Goal: Transaction & Acquisition: Obtain resource

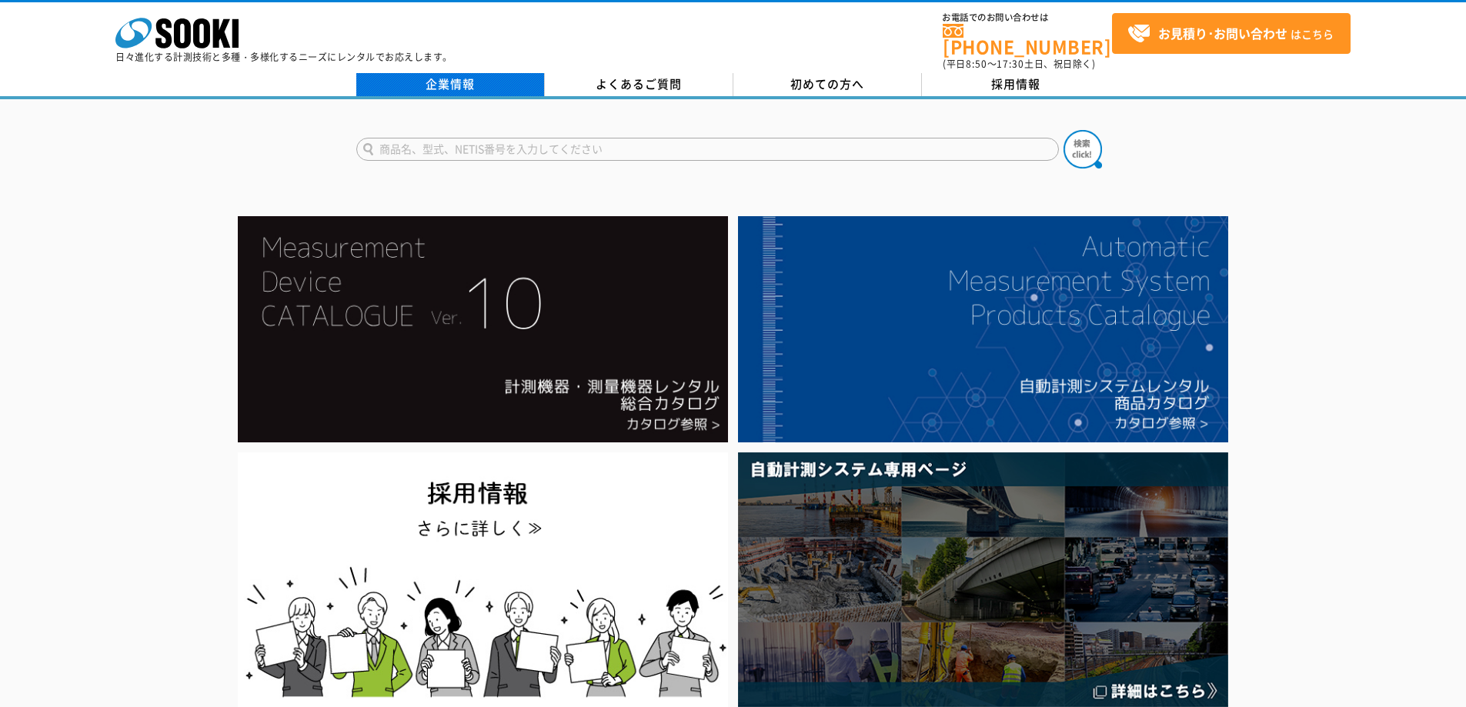
click at [463, 75] on link "企業情報" at bounding box center [450, 84] width 189 height 23
click at [540, 138] on input "text" at bounding box center [707, 149] width 703 height 23
type input "硫化水素"
click at [1064, 130] on button at bounding box center [1083, 149] width 38 height 38
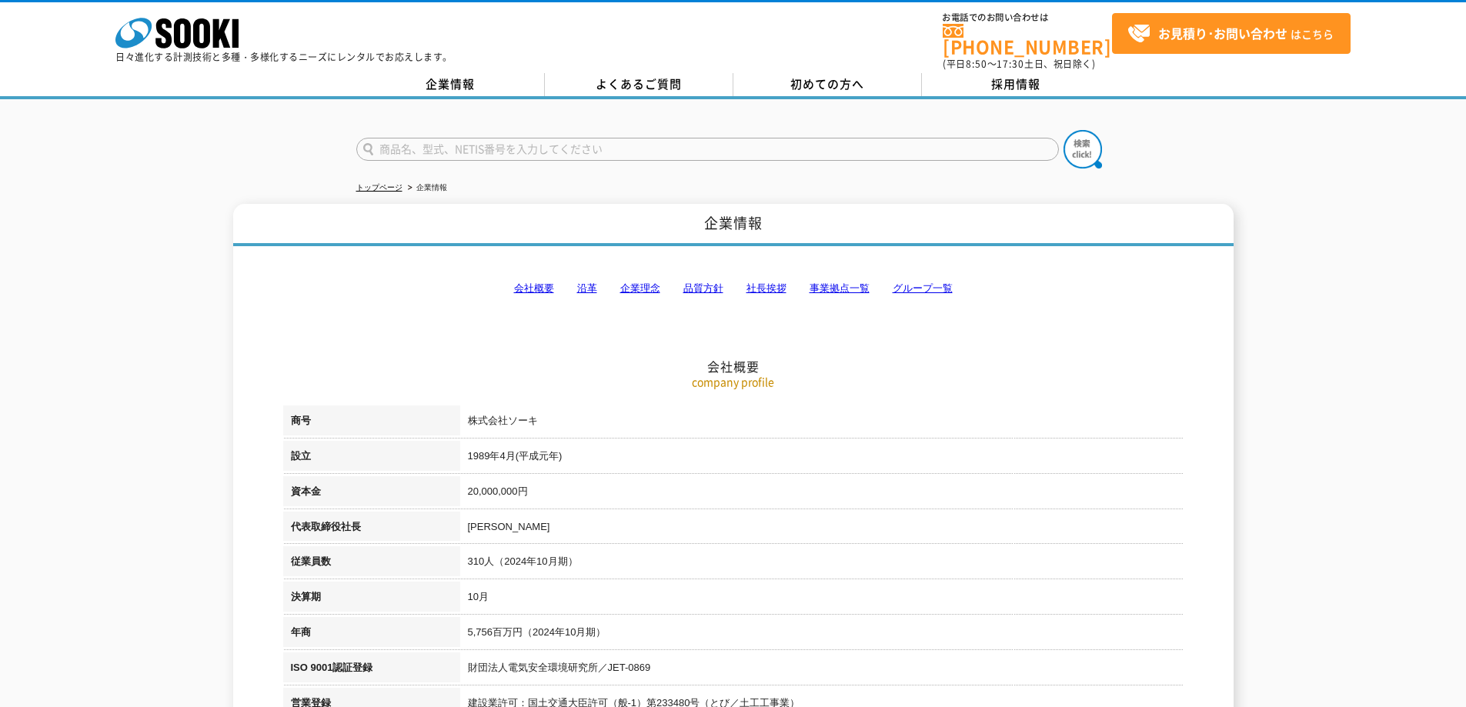
scroll to position [77, 0]
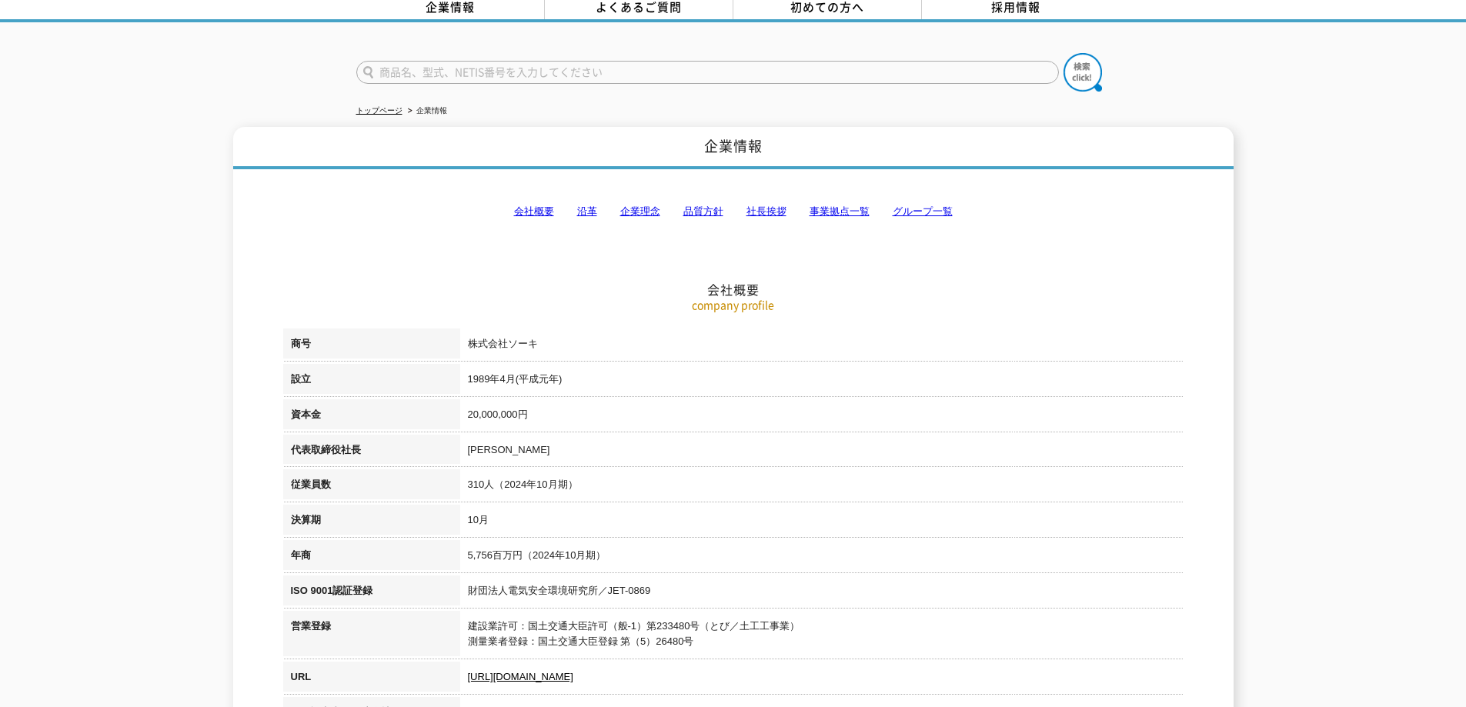
click at [583, 206] on link "沿革" at bounding box center [587, 212] width 20 height 12
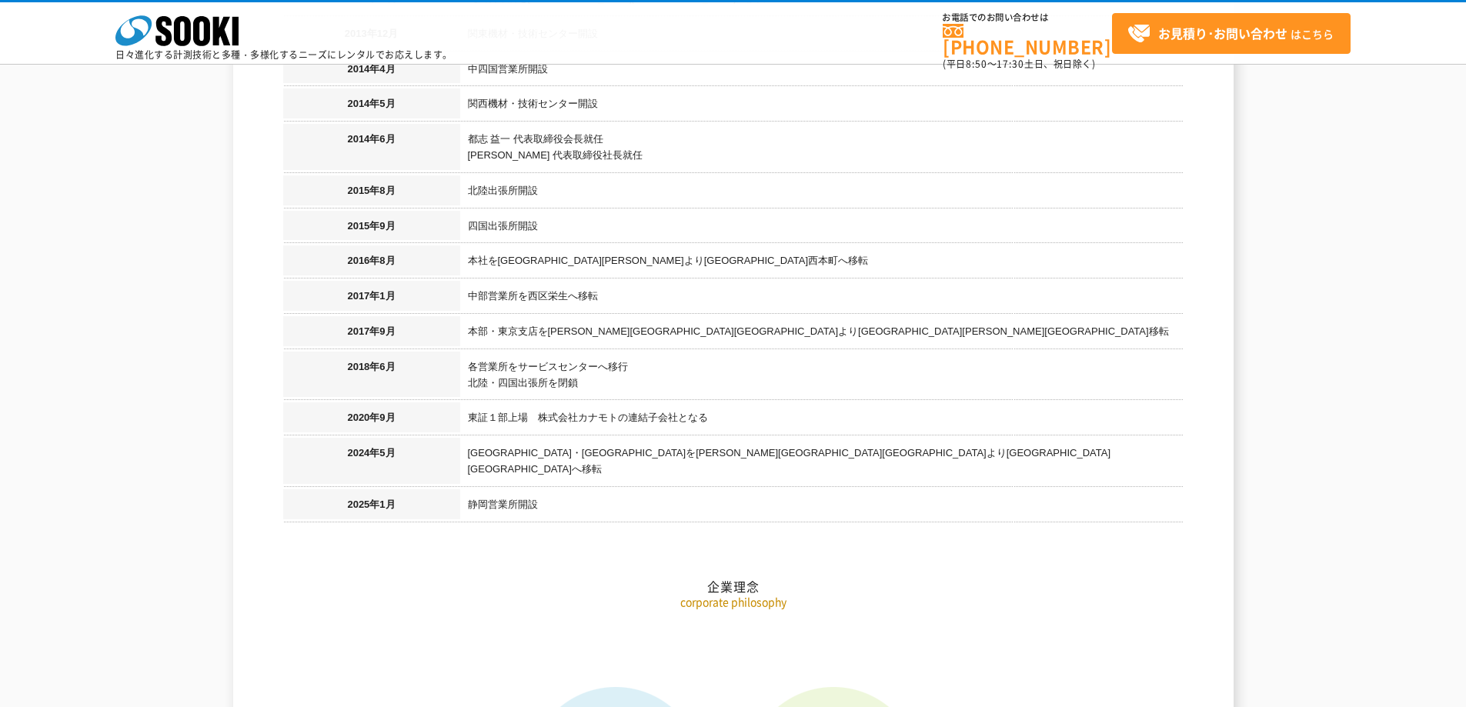
scroll to position [1813, 0]
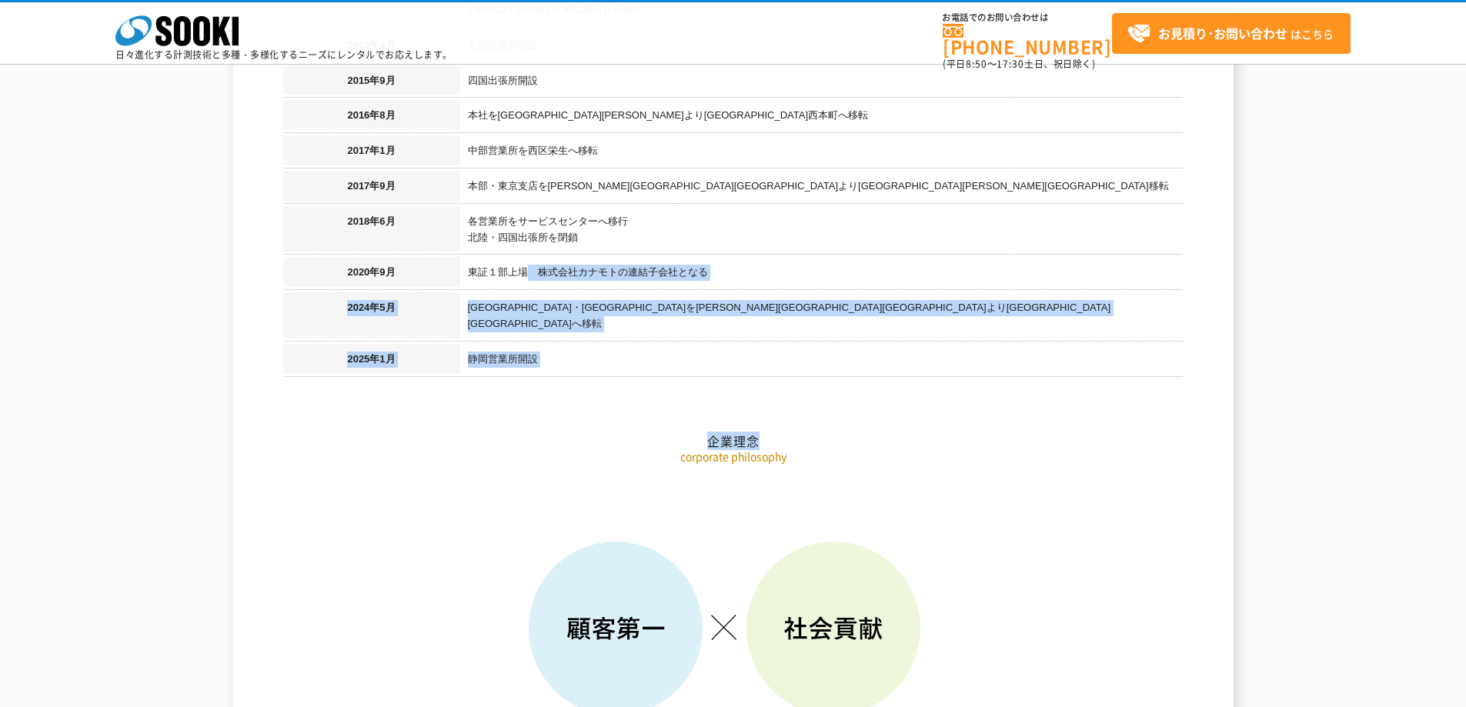
drag, startPoint x: 524, startPoint y: 253, endPoint x: 765, endPoint y: 258, distance: 241.0
click at [801, 279] on h2 "企業理念" at bounding box center [733, 364] width 901 height 170
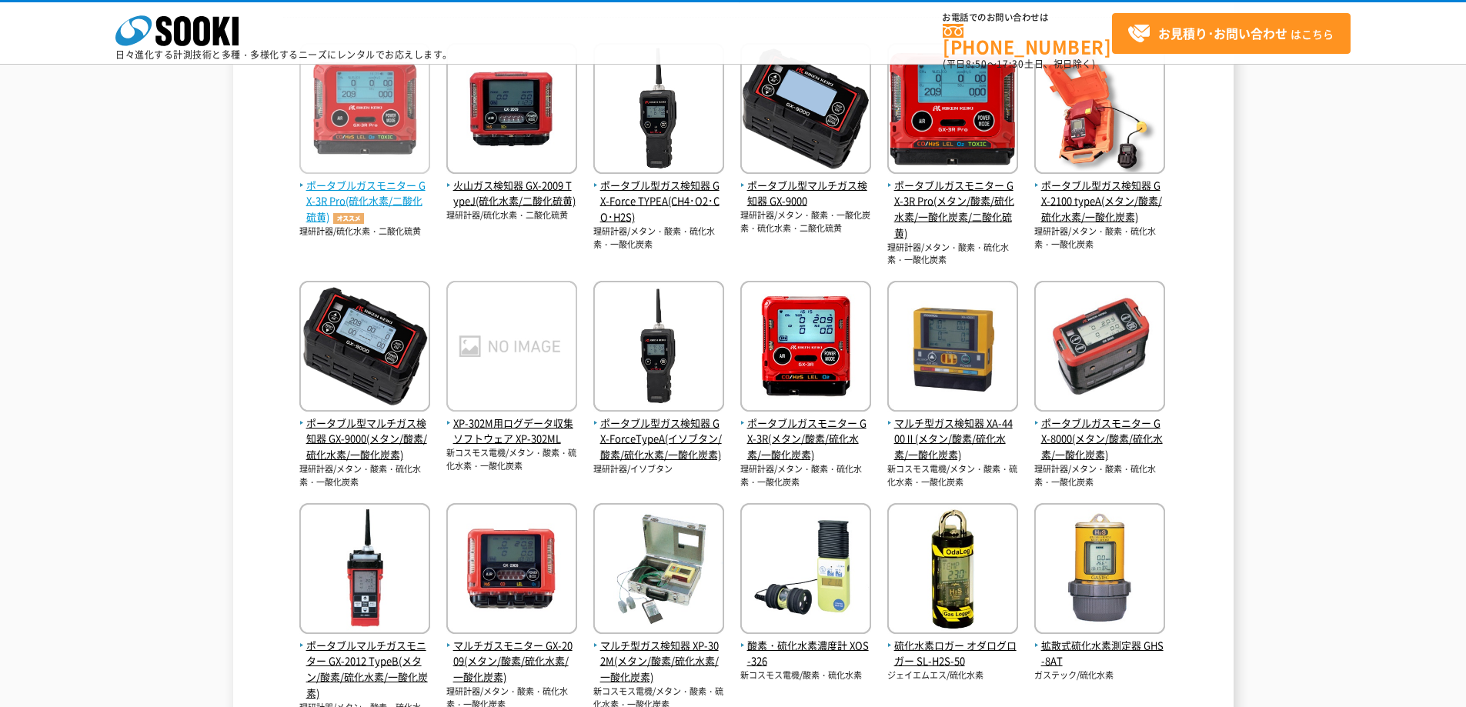
scroll to position [385, 0]
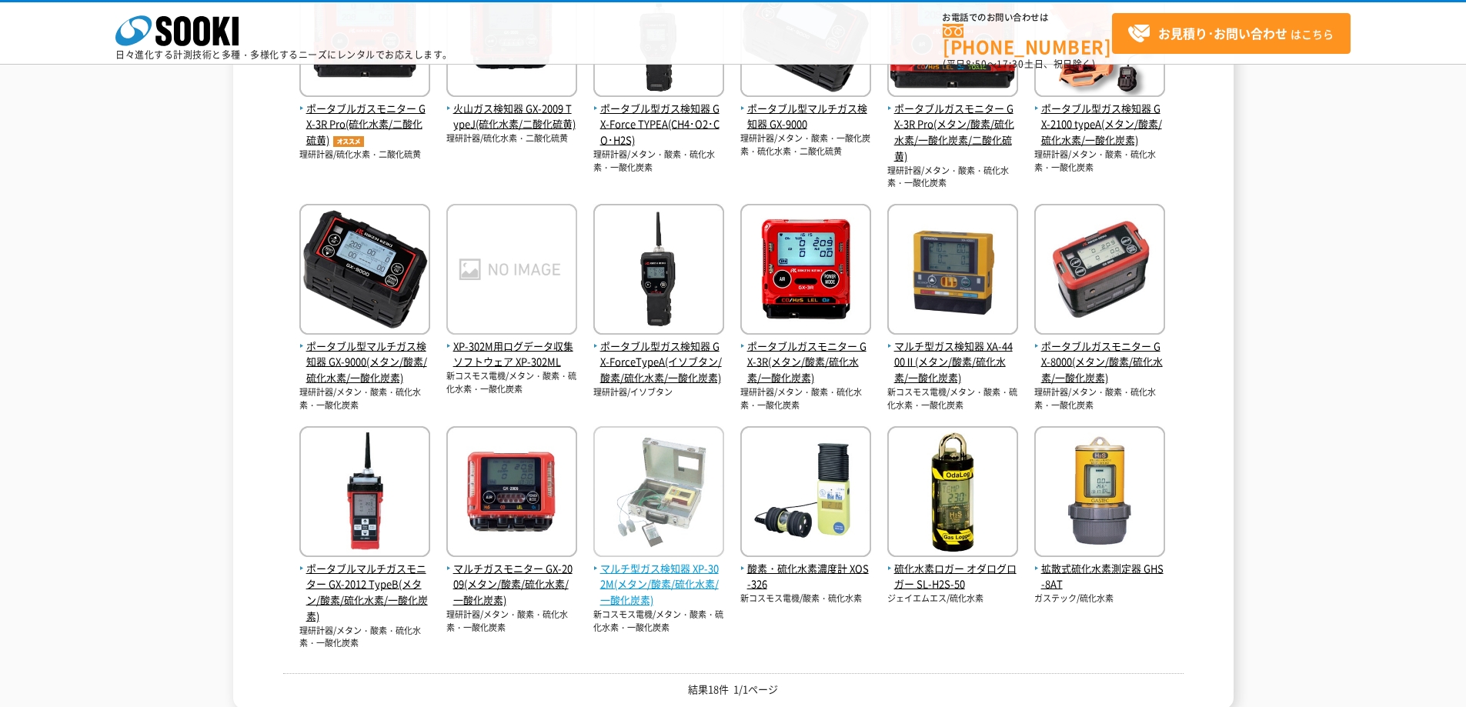
click at [655, 569] on span "マルチ型ガス検知器 XP-302M(メタン/酸素/硫化水素/一酸化炭素)" at bounding box center [658, 585] width 131 height 48
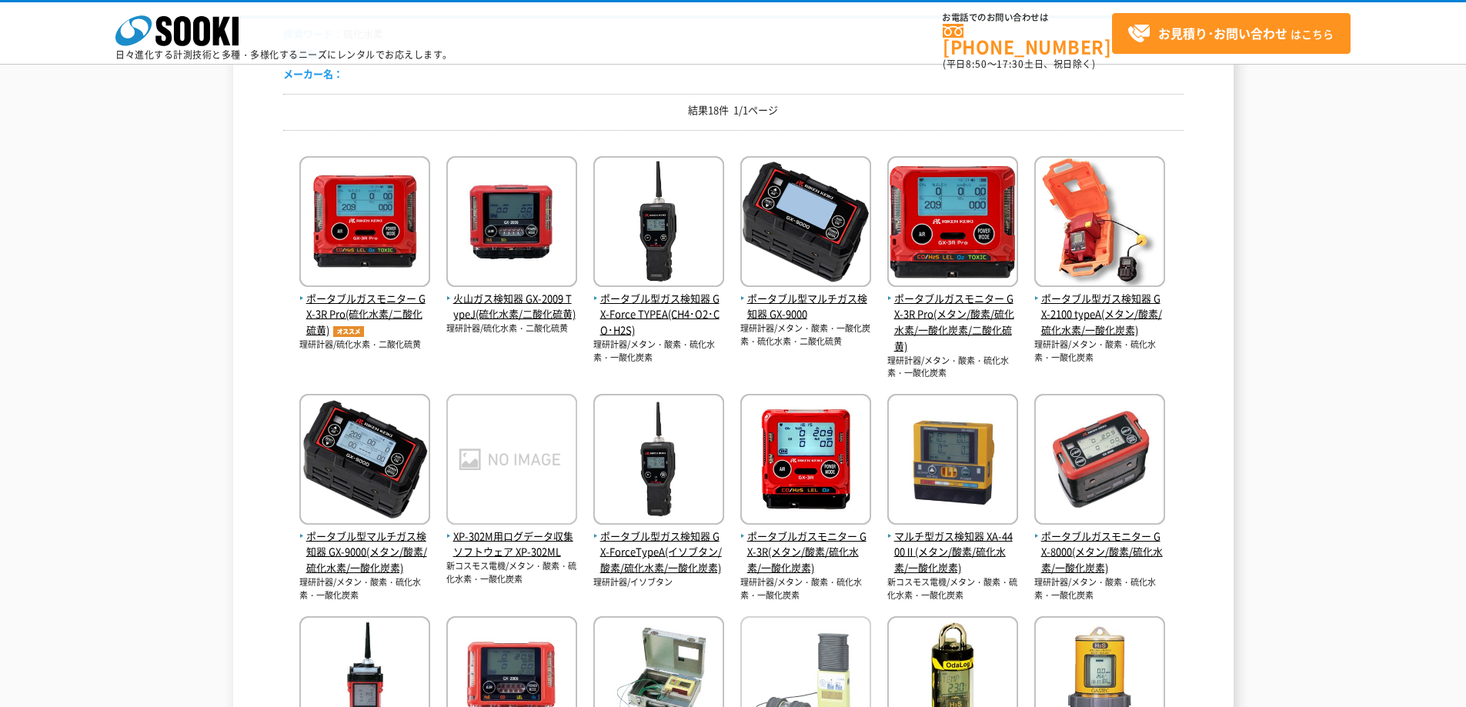
scroll to position [231, 0]
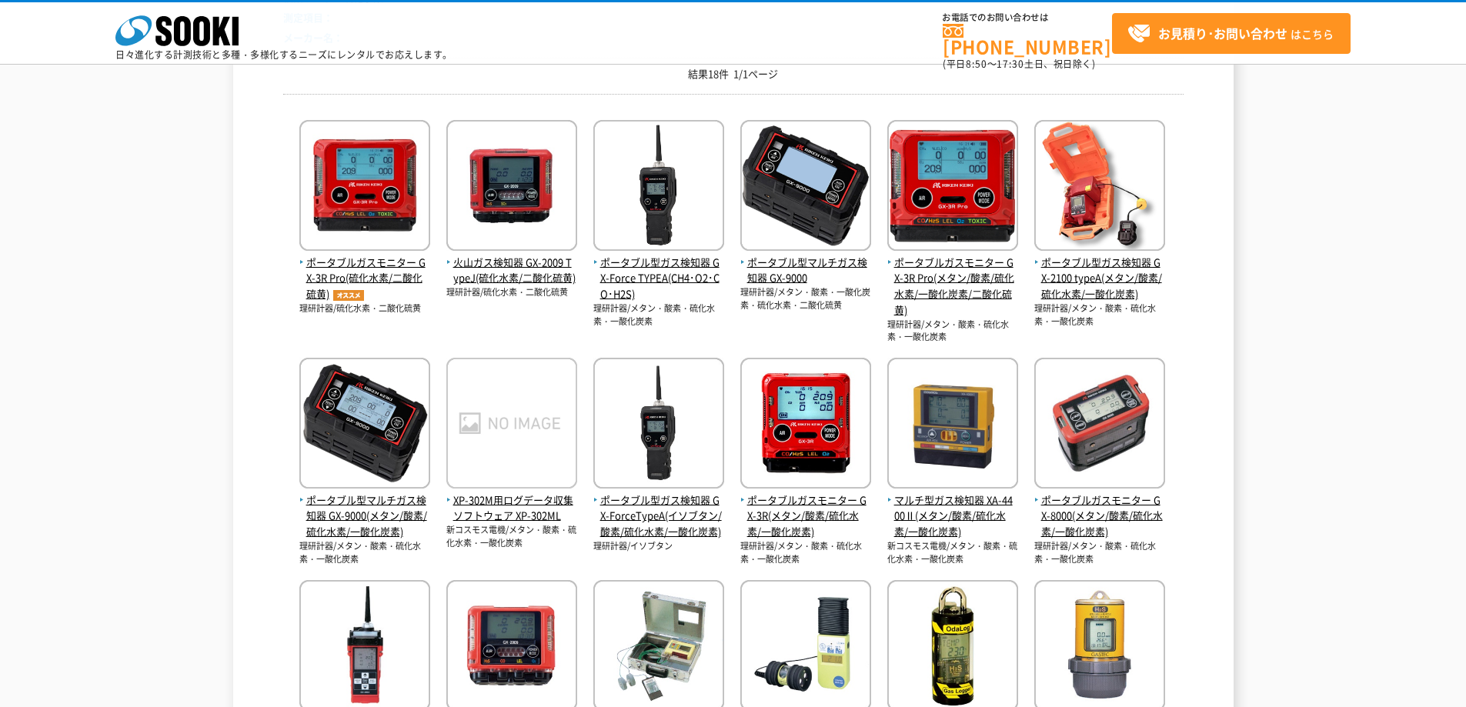
click at [241, 86] on div "検索結果 検索ワード： 硫化水素 測定項目： メーカー名： 結果18件 1/1ページ ポータブルガスモニター GX-3R Pro(硫化水素/二酸化硫黄) 理研…" at bounding box center [733, 403] width 1001 height 924
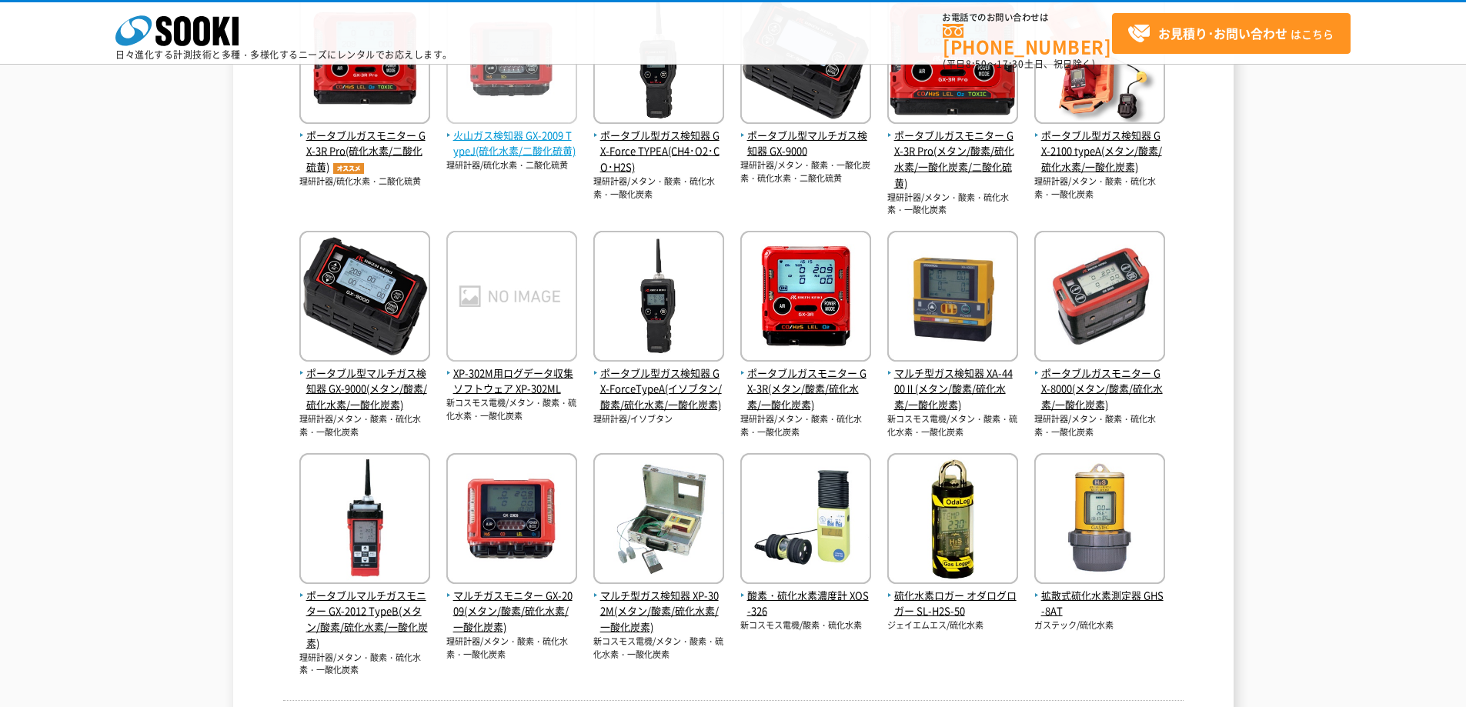
scroll to position [385, 0]
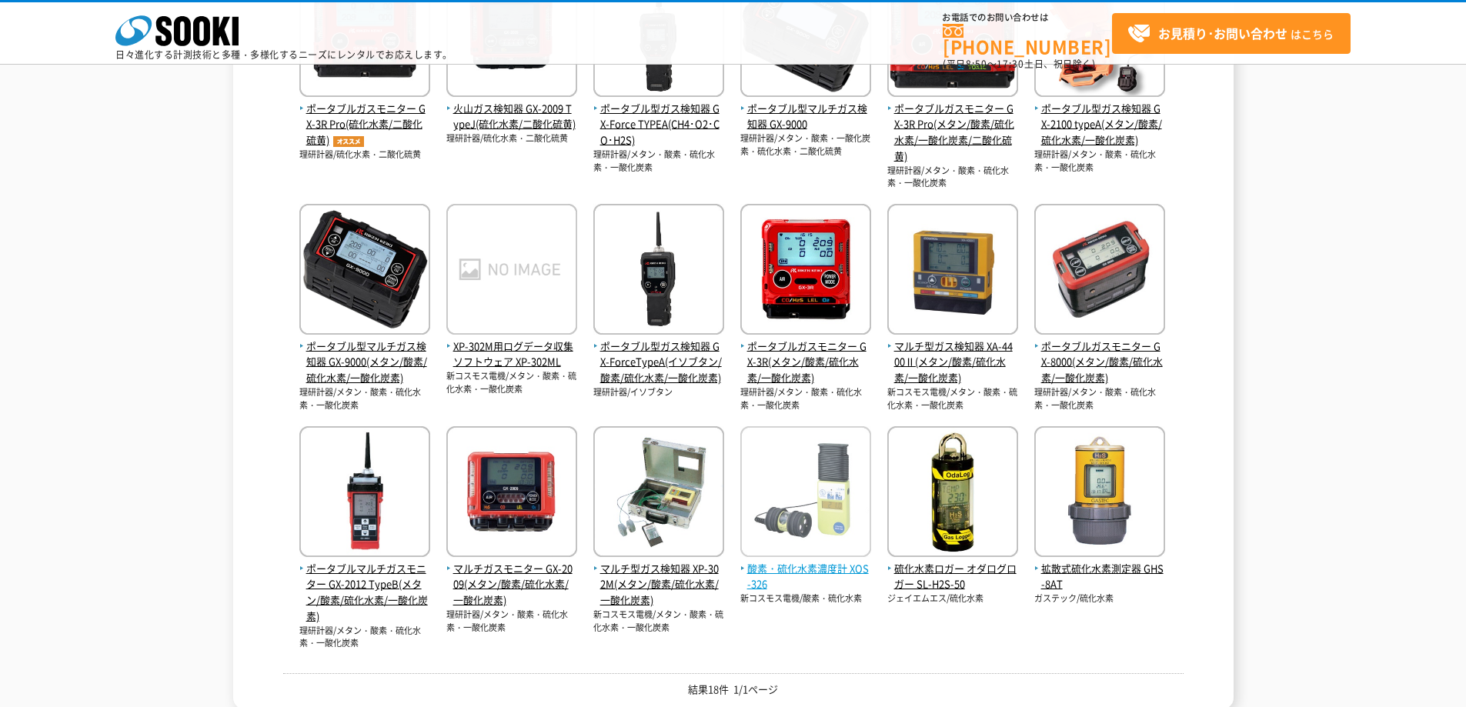
click at [813, 566] on span "酸素・硫化水素濃度計 XOS-326" at bounding box center [806, 577] width 131 height 32
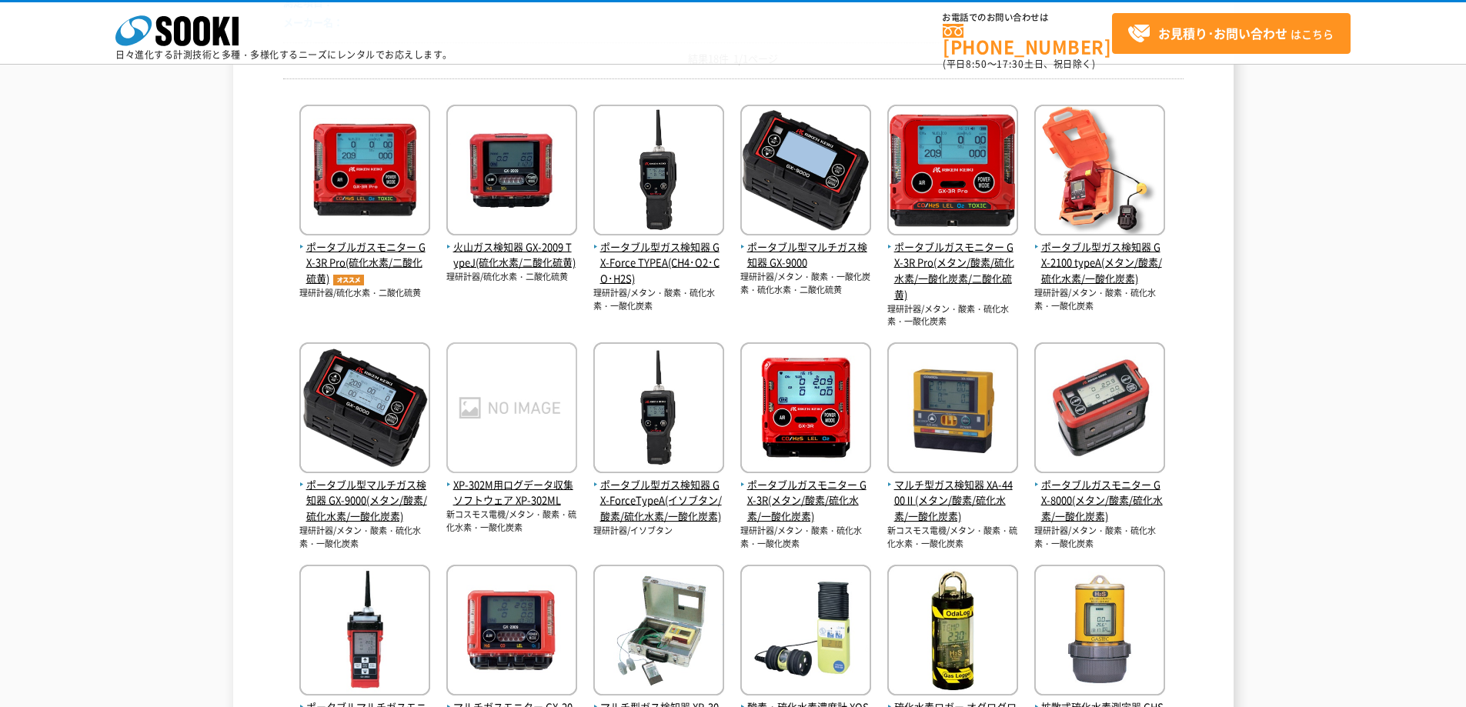
scroll to position [229, 0]
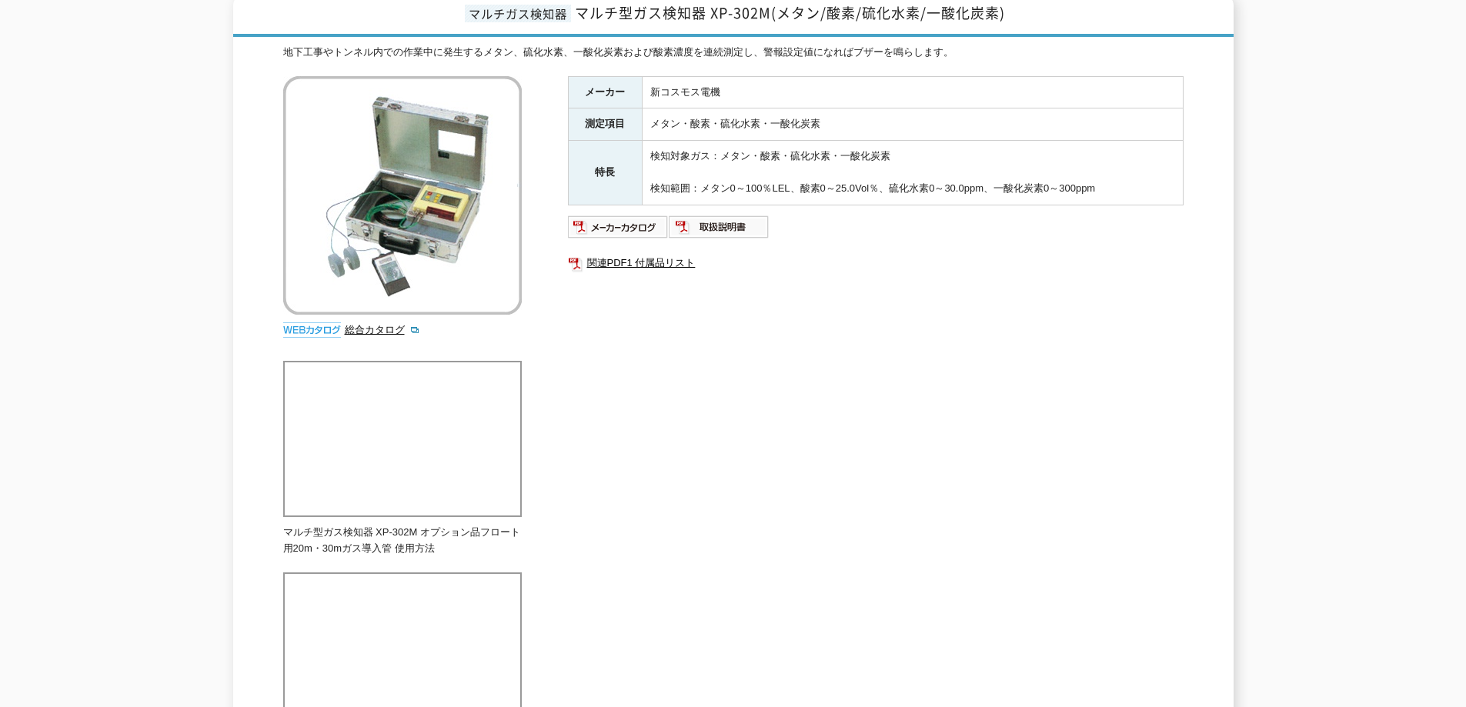
scroll to position [38, 0]
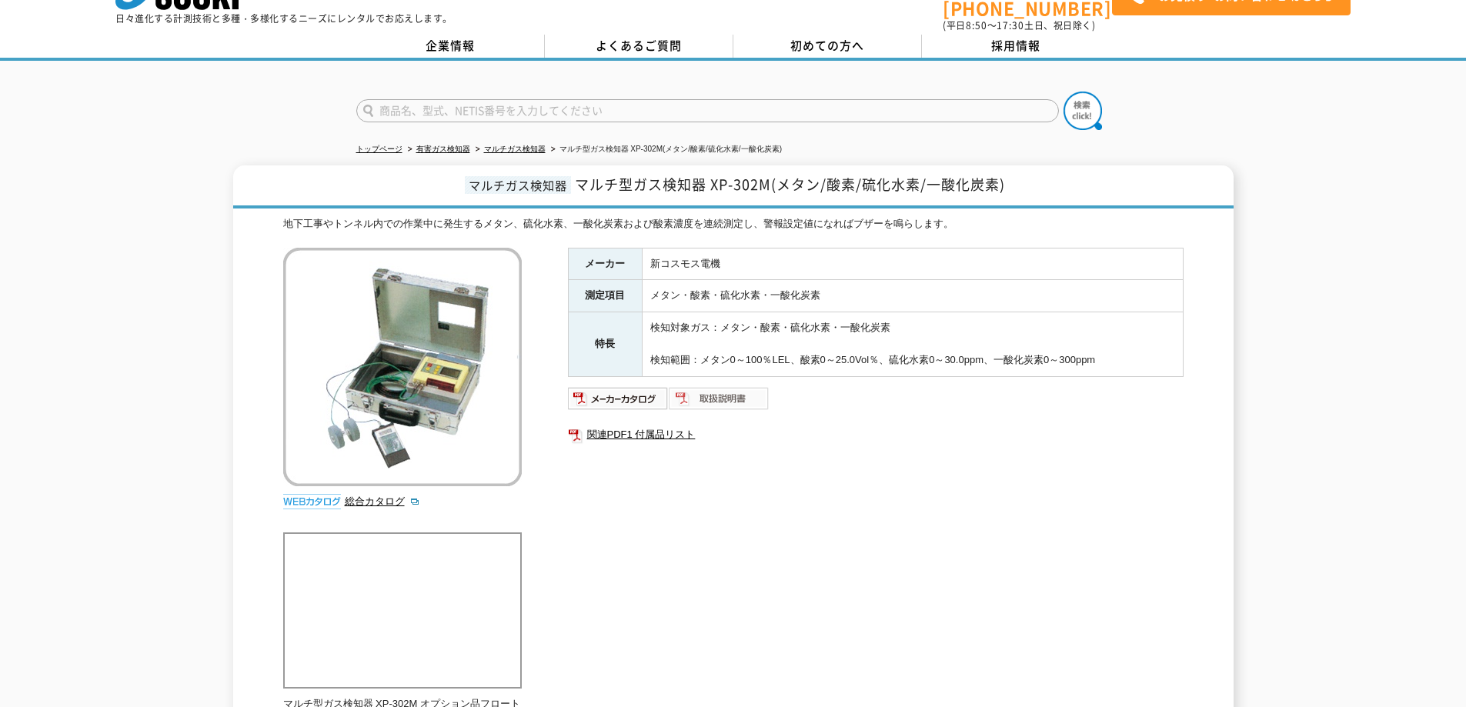
click at [717, 387] on img at bounding box center [719, 398] width 101 height 25
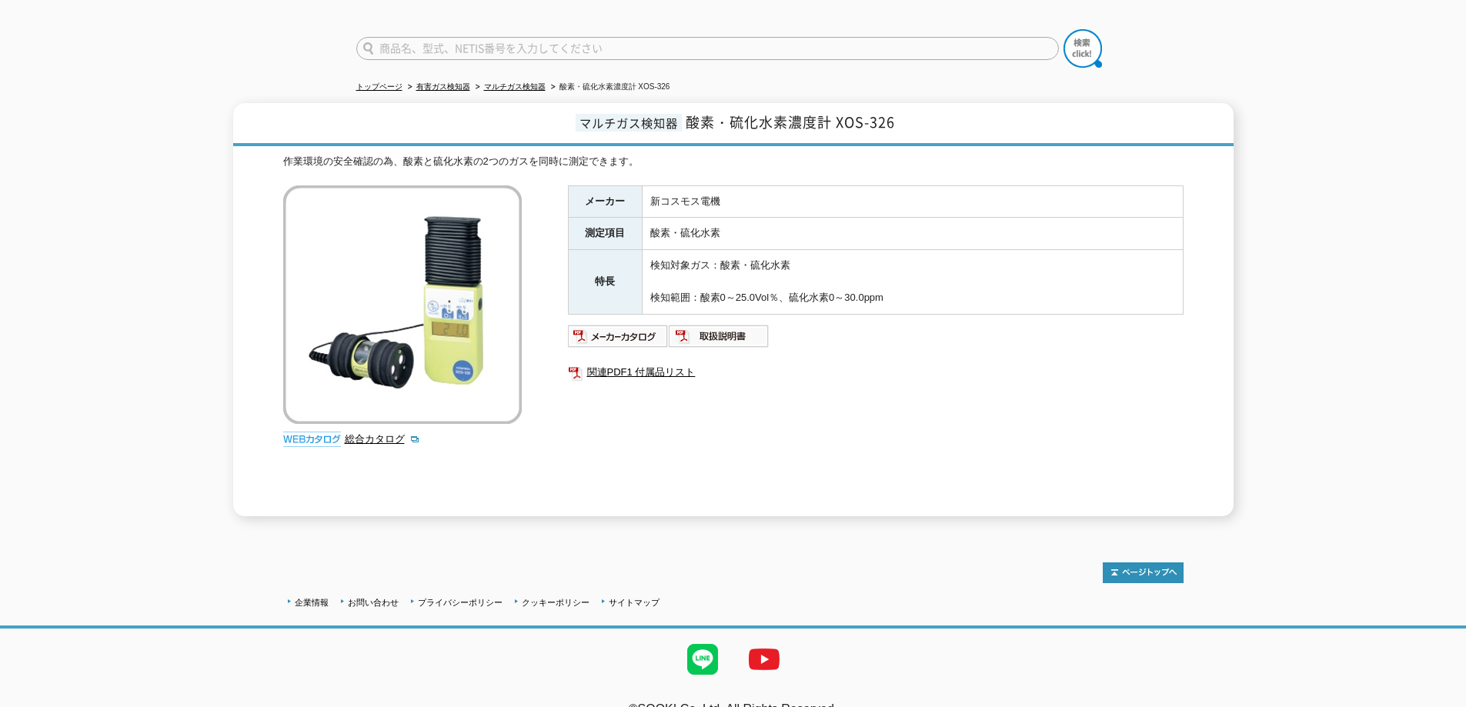
scroll to position [119, 0]
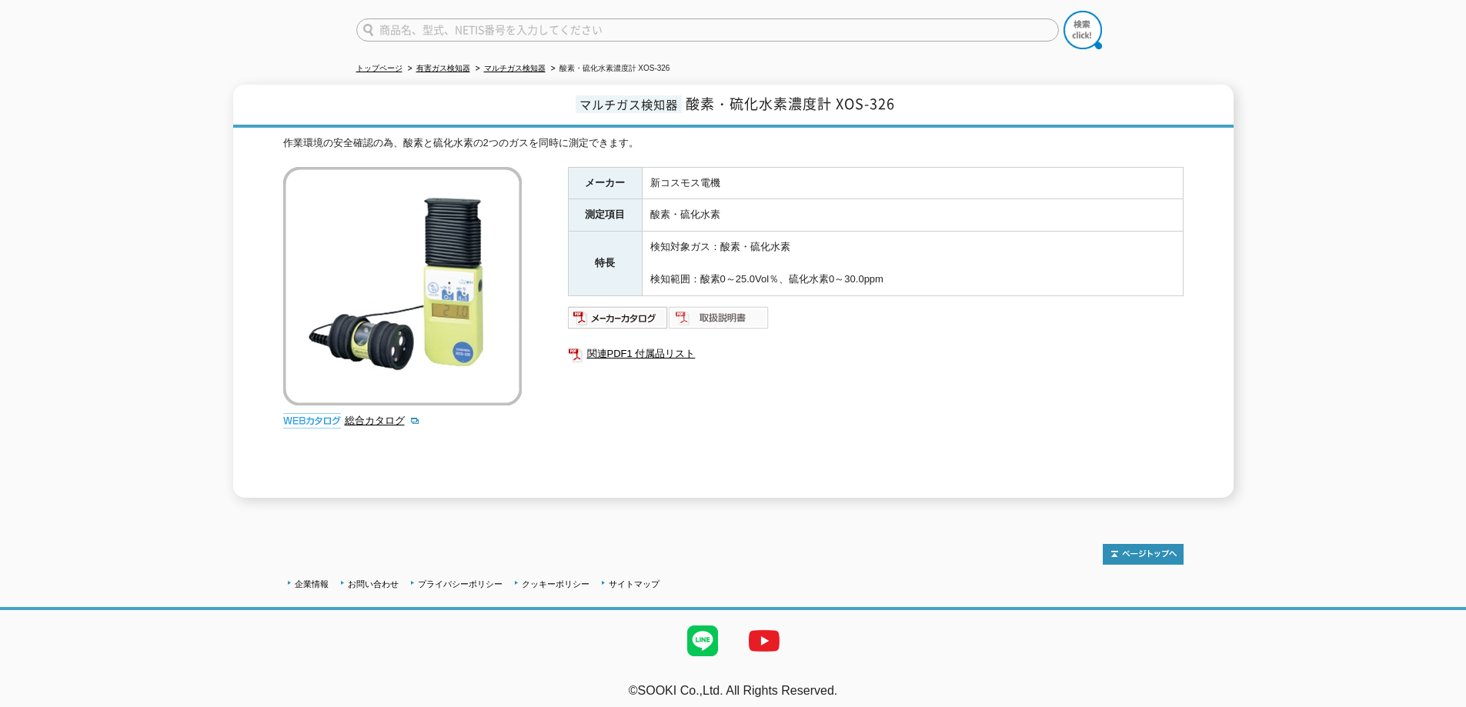
click at [712, 307] on img at bounding box center [719, 318] width 101 height 25
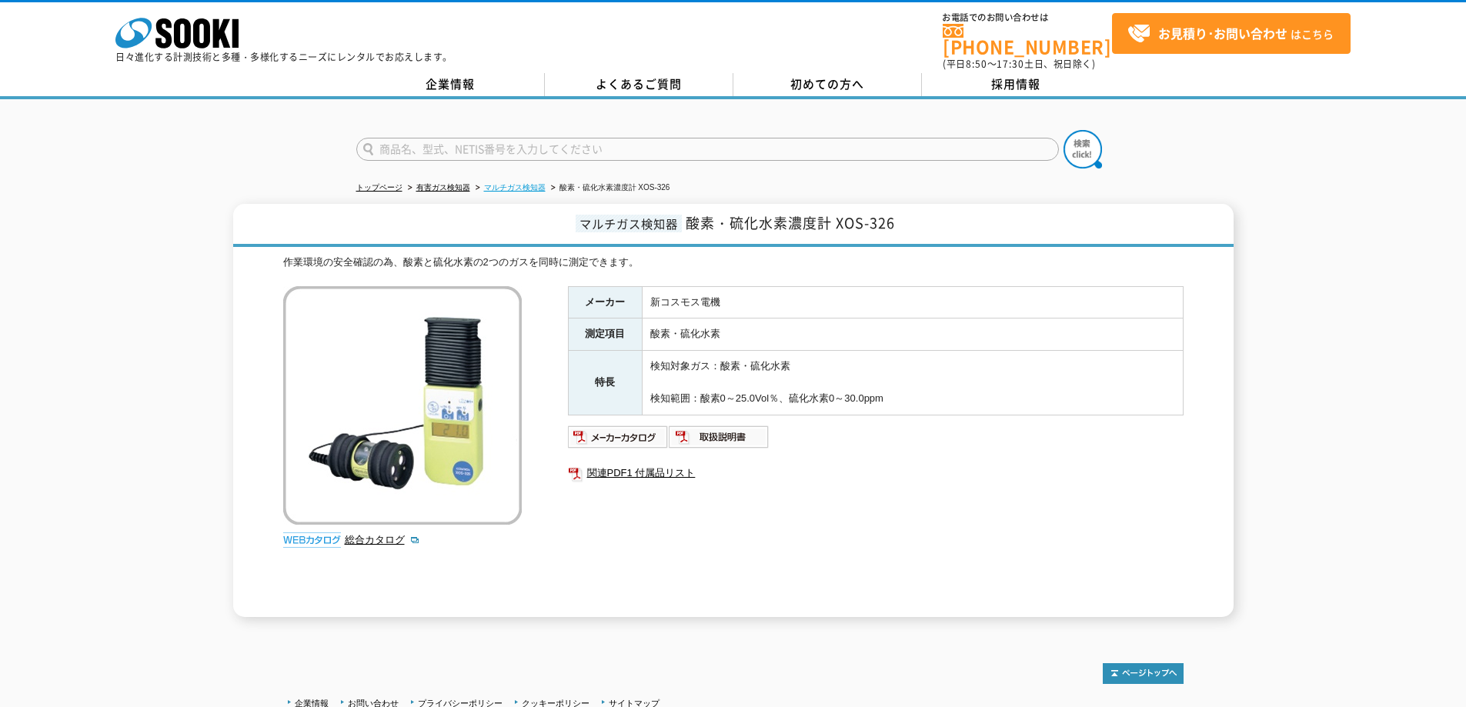
click at [525, 183] on link "マルチガス検知器" at bounding box center [515, 187] width 62 height 8
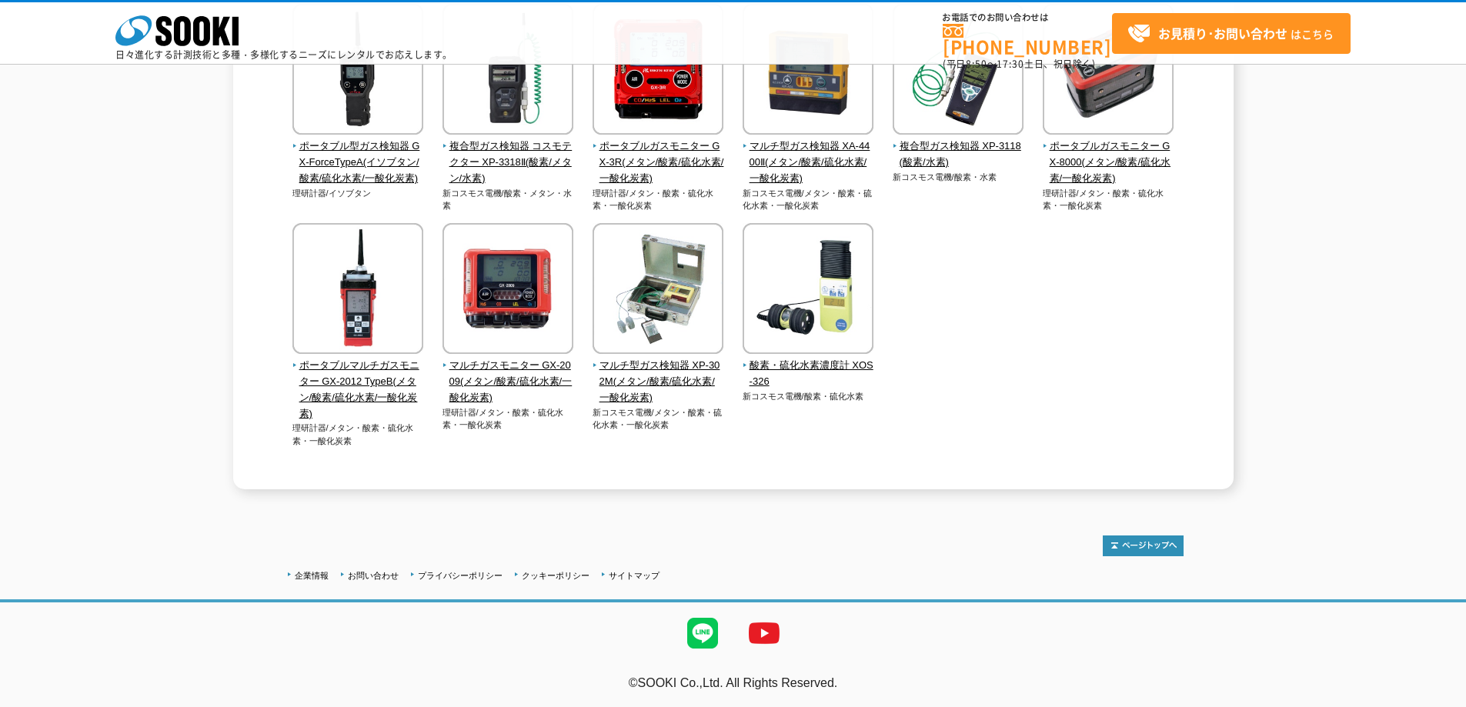
scroll to position [470, 0]
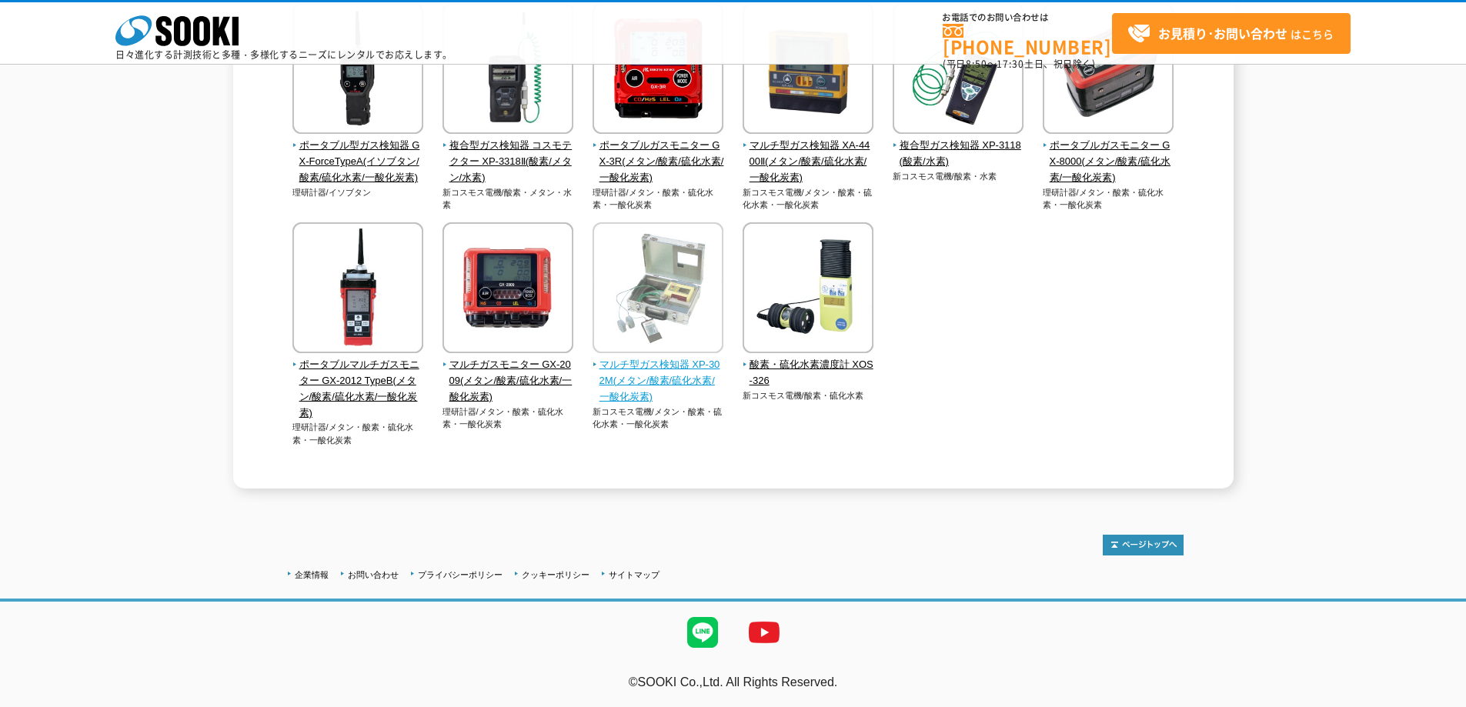
click at [644, 365] on span "マルチ型ガス検知器 XP-302M(メタン/酸素/硫化水素/一酸化炭素)" at bounding box center [659, 381] width 132 height 48
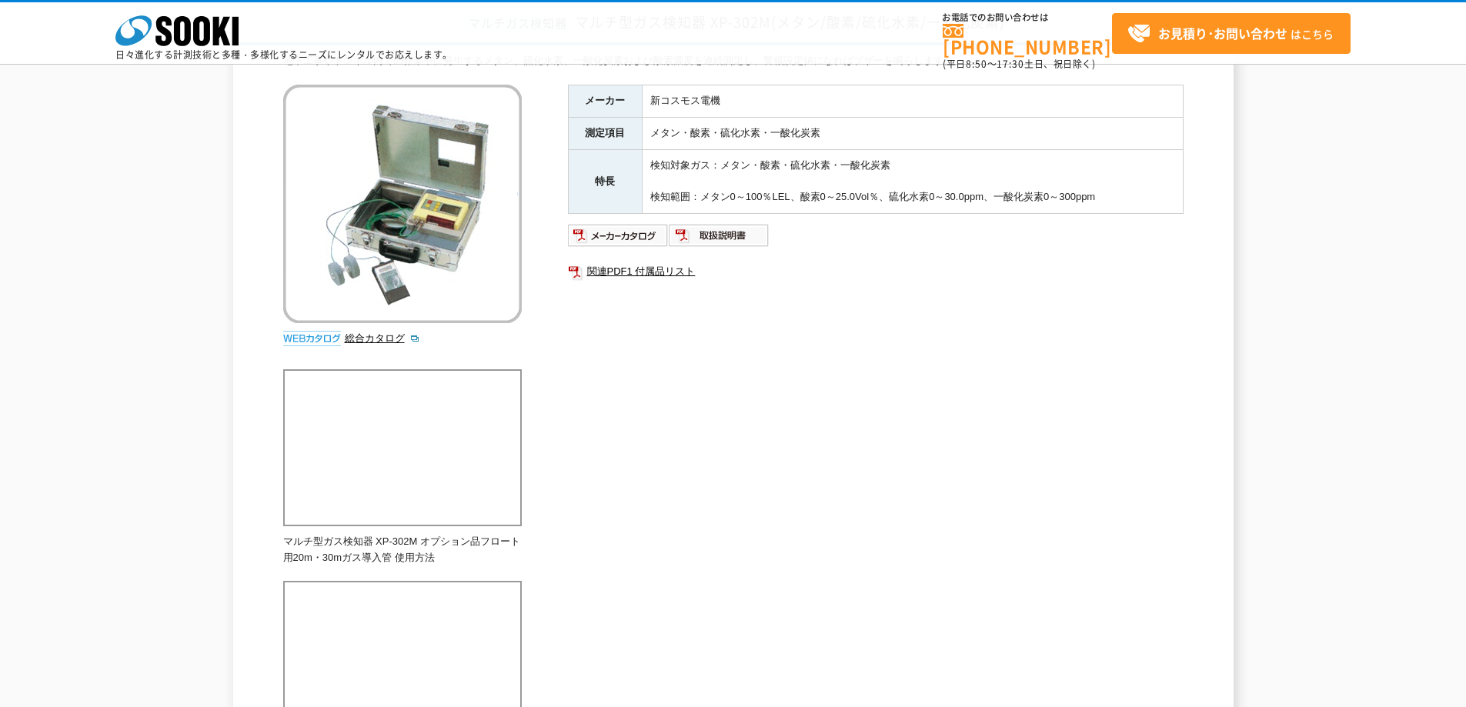
scroll to position [154, 0]
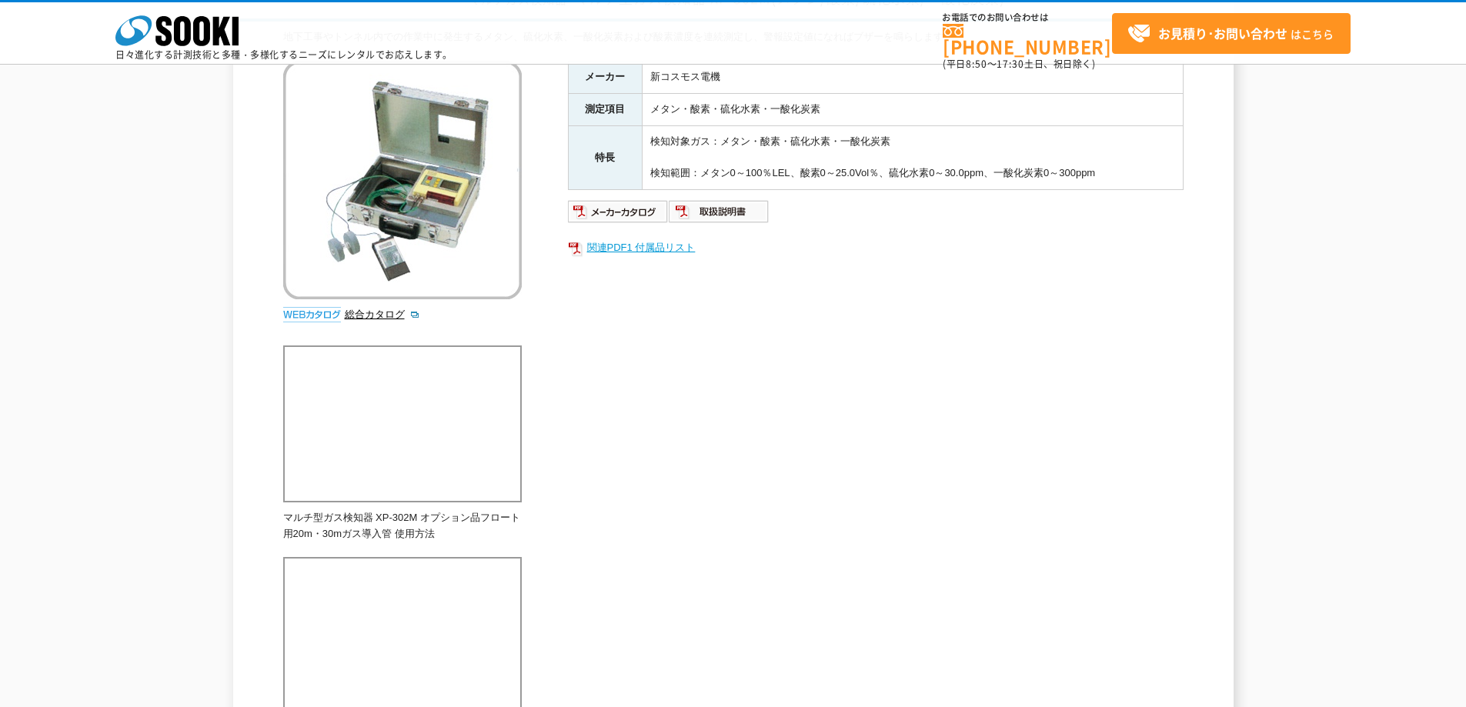
click at [640, 253] on link "関連PDF1 付属品リスト" at bounding box center [876, 248] width 616 height 20
click at [627, 216] on img at bounding box center [618, 211] width 101 height 25
